Goal: Task Accomplishment & Management: Manage account settings

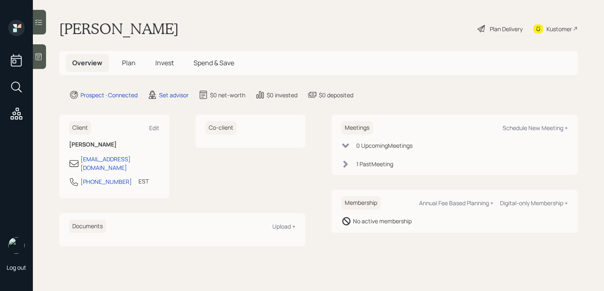
click at [37, 60] on icon at bounding box center [39, 56] width 6 height 7
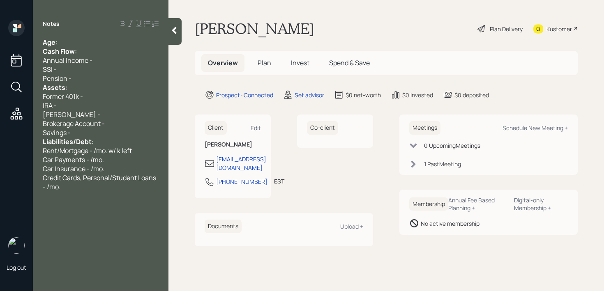
click at [111, 45] on div "Age:" at bounding box center [101, 42] width 116 height 9
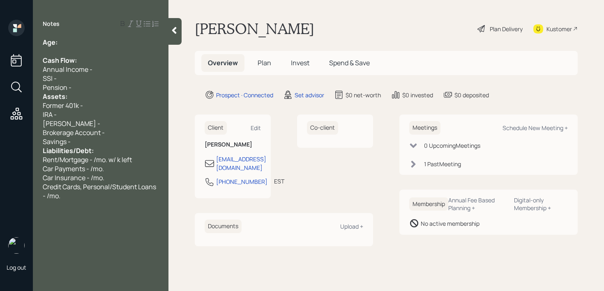
click at [106, 84] on div "Pension -" at bounding box center [101, 87] width 116 height 9
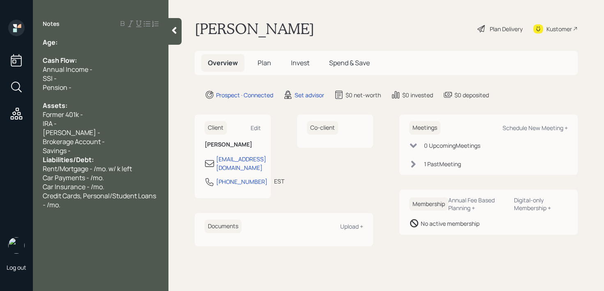
click at [97, 151] on div "Savings -" at bounding box center [101, 150] width 116 height 9
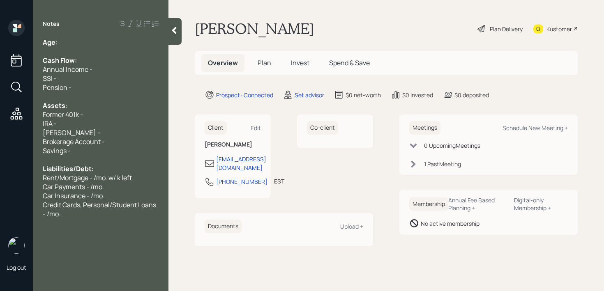
click at [93, 85] on div "Pension -" at bounding box center [101, 87] width 116 height 9
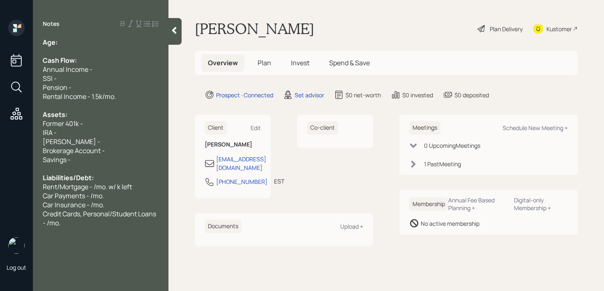
click at [79, 47] on div at bounding box center [101, 51] width 116 height 9
click at [92, 35] on div "Notes Age: Cash Flow: Annual Income - SSI - Pension - Rental Income - 1.5k/mo. …" at bounding box center [101, 151] width 136 height 262
click at [92, 42] on div "Age:" at bounding box center [101, 42] width 116 height 9
drag, startPoint x: 76, startPoint y: 41, endPoint x: 59, endPoint y: 41, distance: 16.8
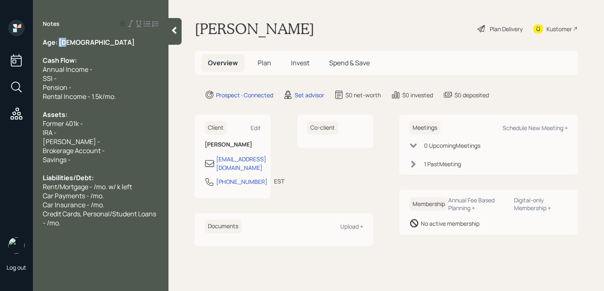
click at [59, 41] on div "Age: [DEMOGRAPHIC_DATA]" at bounding box center [101, 42] width 116 height 9
click at [77, 41] on div "Age: [DEMOGRAPHIC_DATA]" at bounding box center [101, 42] width 116 height 9
